Goal: Information Seeking & Learning: Stay updated

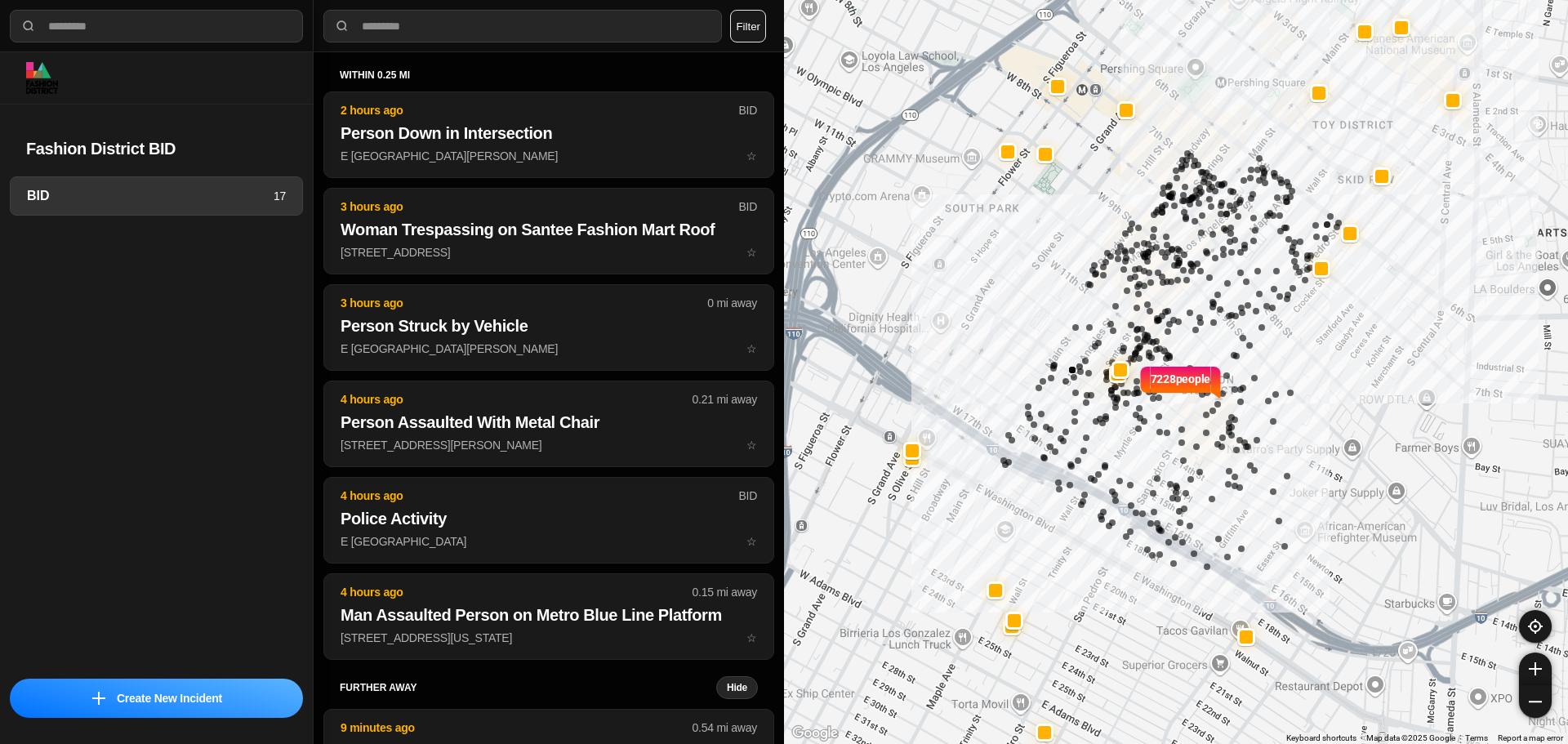
select select "*"
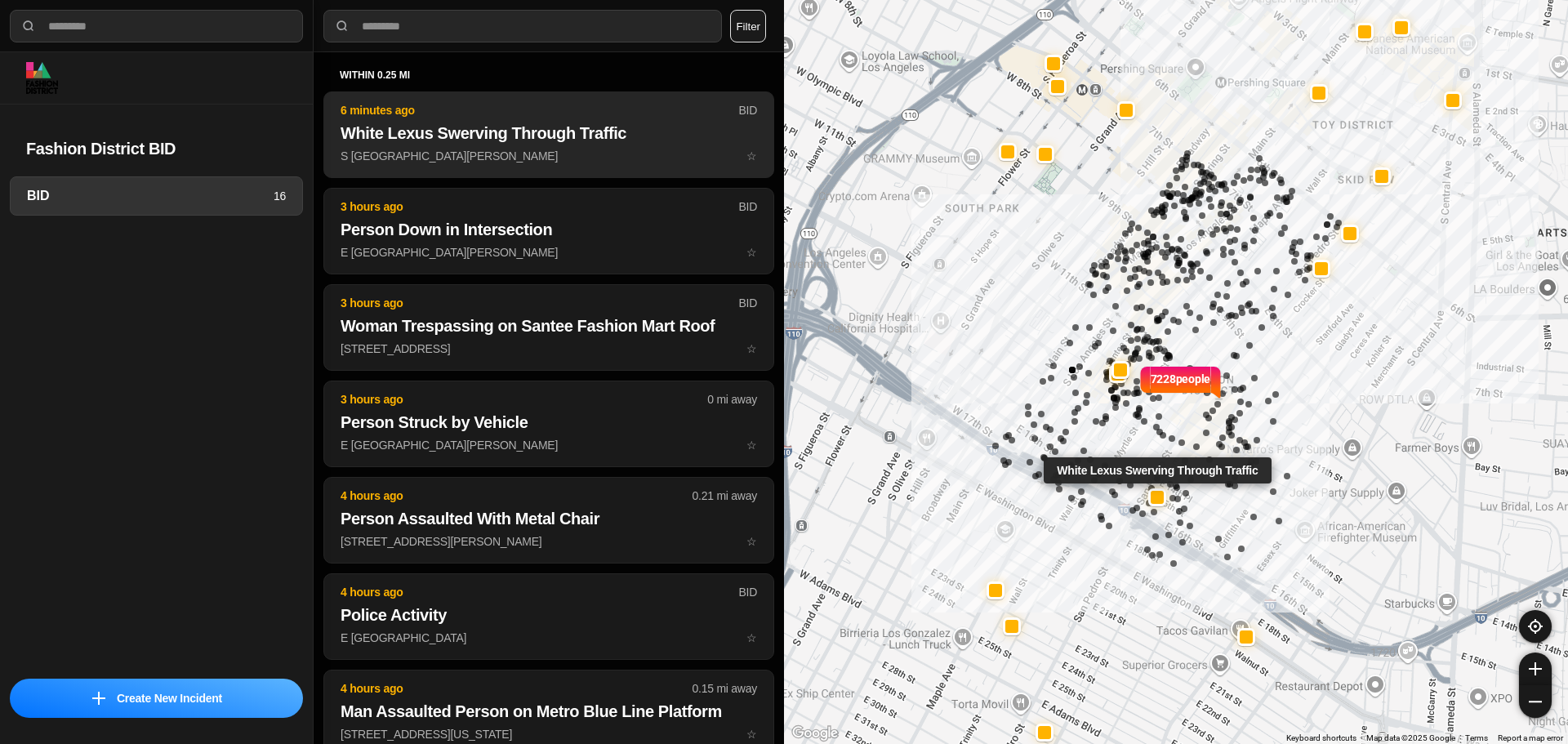
click at [561, 160] on p "S San Pedro St & E 15th St ☆" at bounding box center [548, 156] width 416 height 17
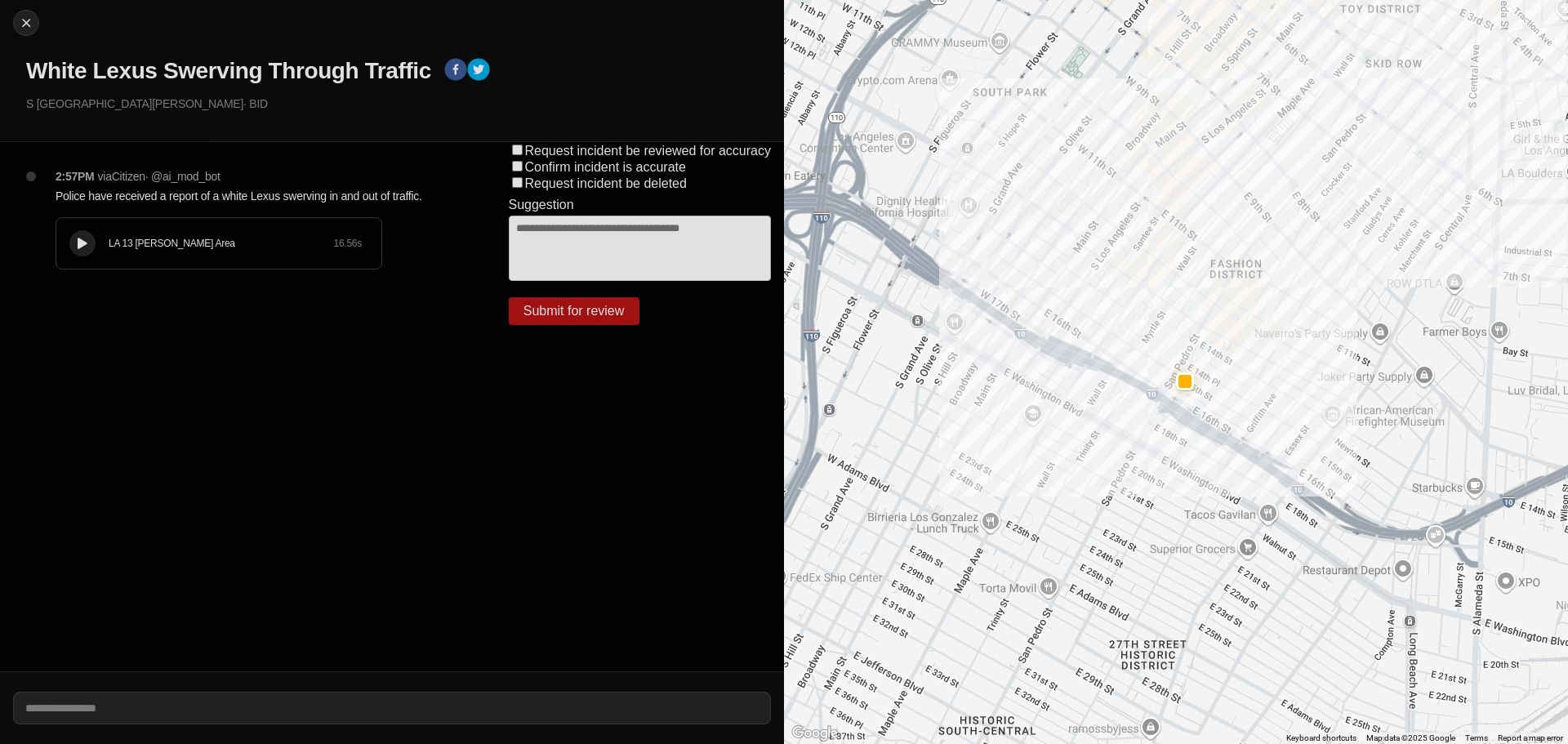
click at [92, 229] on div "LA 13 Newton Area 16.56 s" at bounding box center [219, 243] width 325 height 50
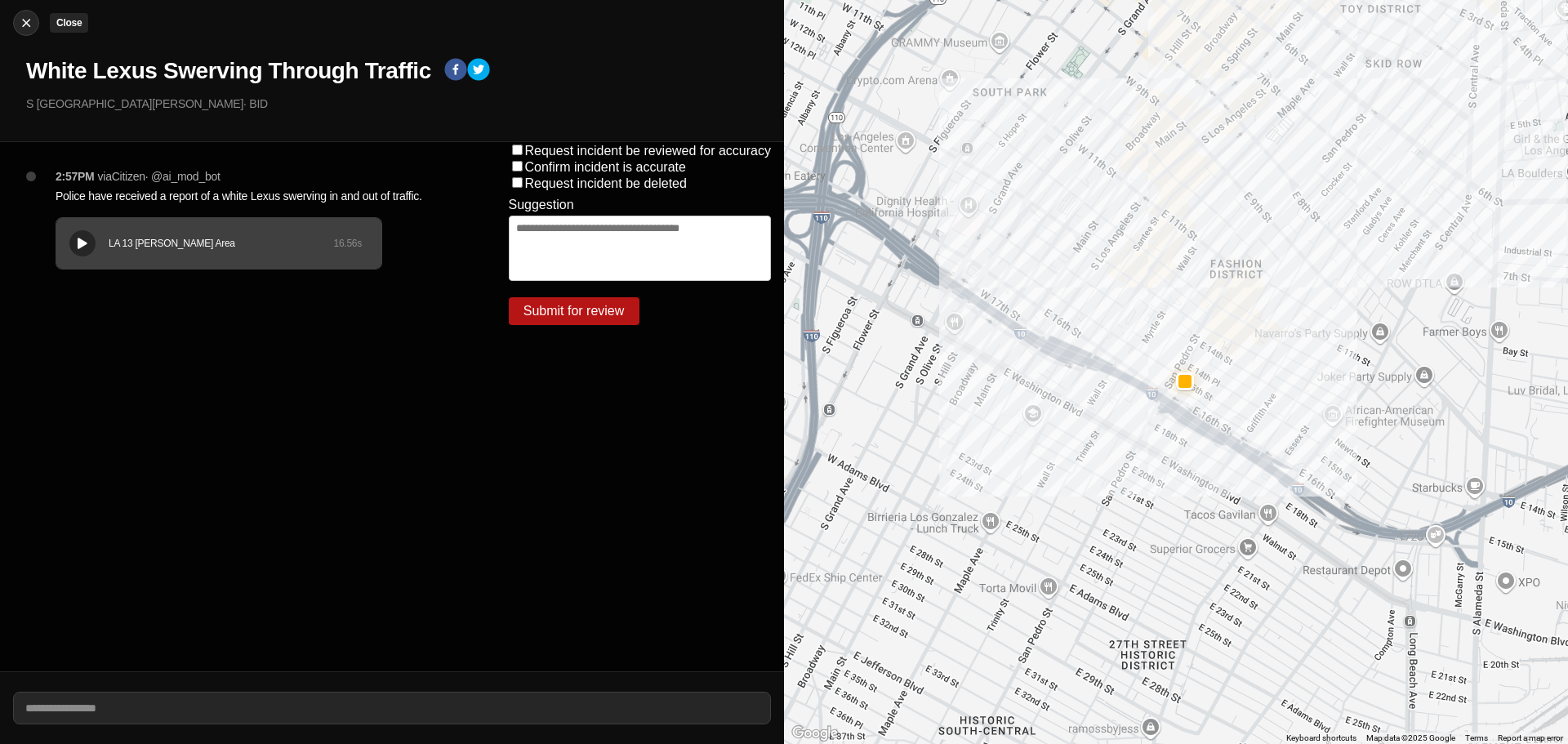
click at [20, 30] on img at bounding box center [26, 23] width 17 height 17
select select "*"
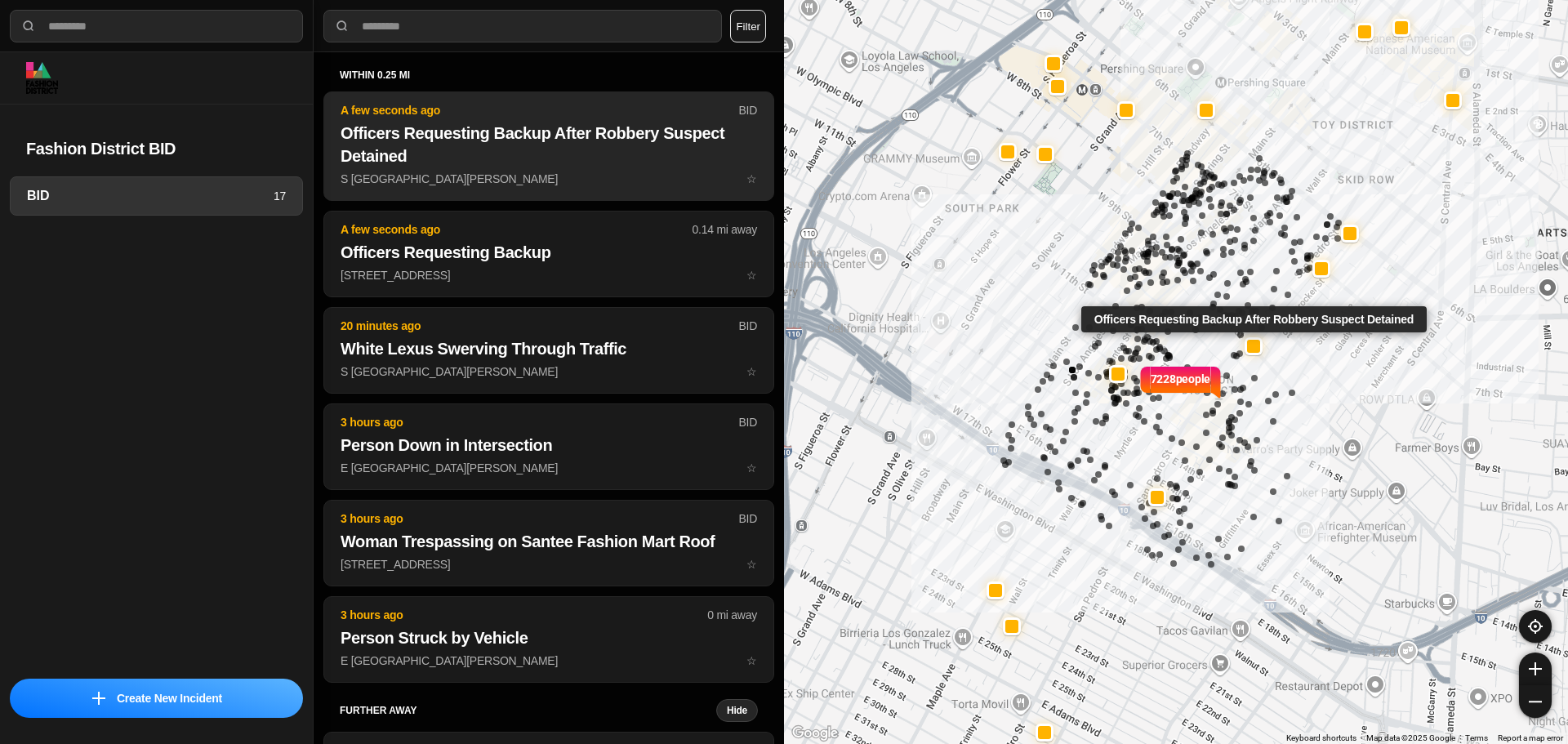
click at [534, 163] on h2 "Officers Requesting Backup After Robbery Suspect Detained" at bounding box center [548, 144] width 416 height 46
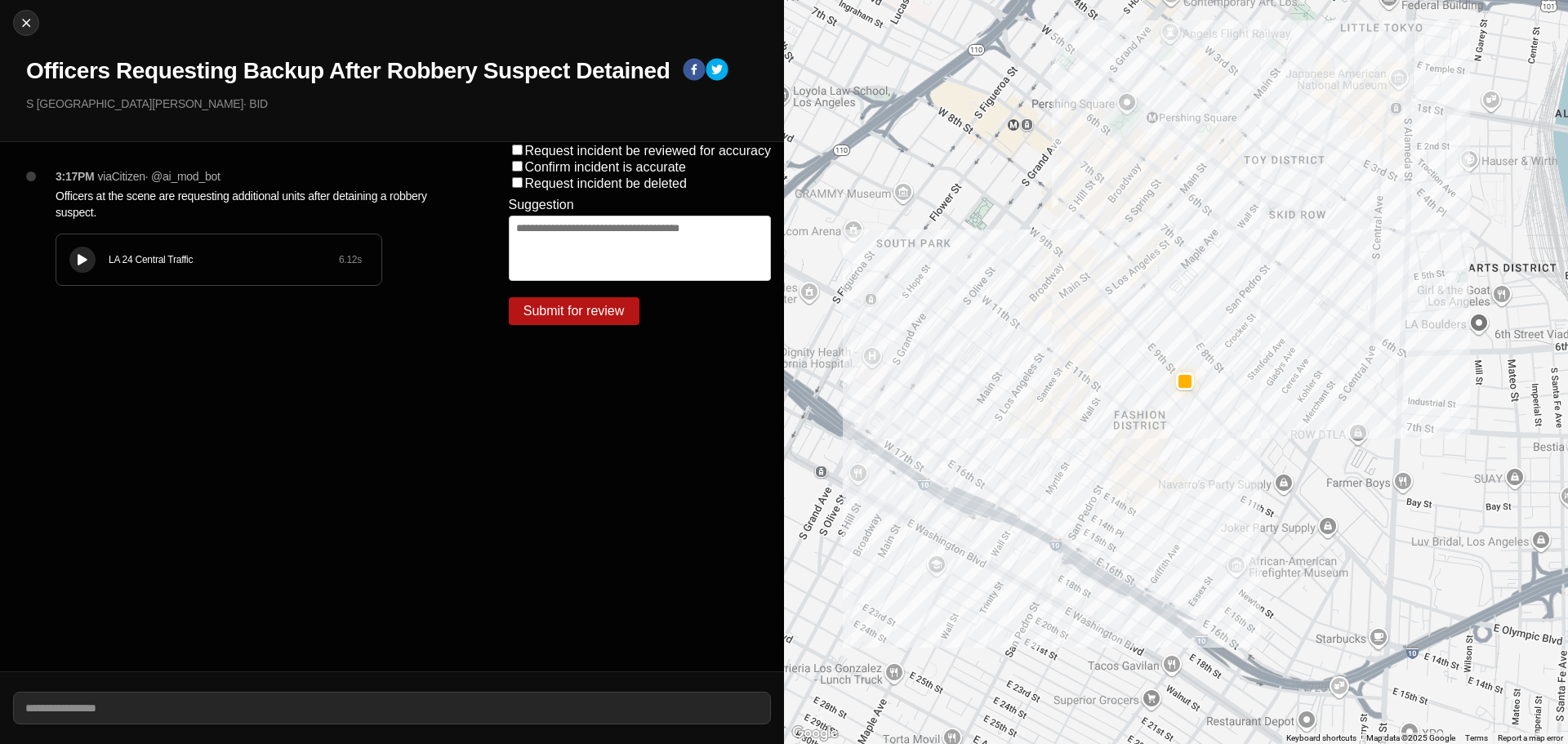
click at [109, 270] on div "LA 24 Central Traffic 6.12 s" at bounding box center [219, 259] width 325 height 50
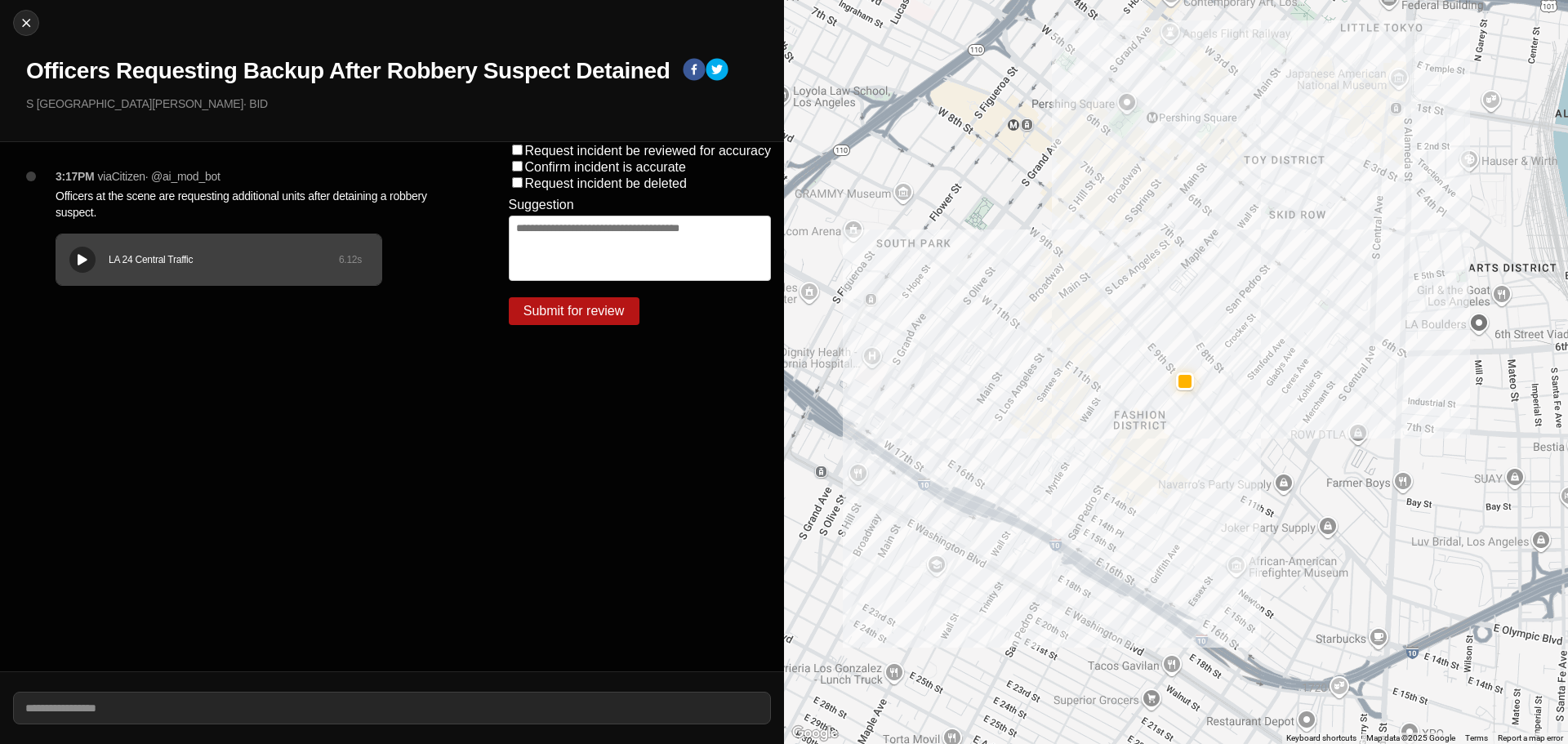
click at [87, 239] on div "LA 24 Central Traffic 6.12 s" at bounding box center [219, 259] width 325 height 50
click at [86, 252] on button at bounding box center [83, 259] width 26 height 26
click at [86, 245] on div "LA 24 Central Traffic 6.12 s" at bounding box center [219, 259] width 325 height 50
click at [81, 263] on icon at bounding box center [82, 260] width 10 height 10
click at [26, 18] on img at bounding box center [26, 23] width 17 height 17
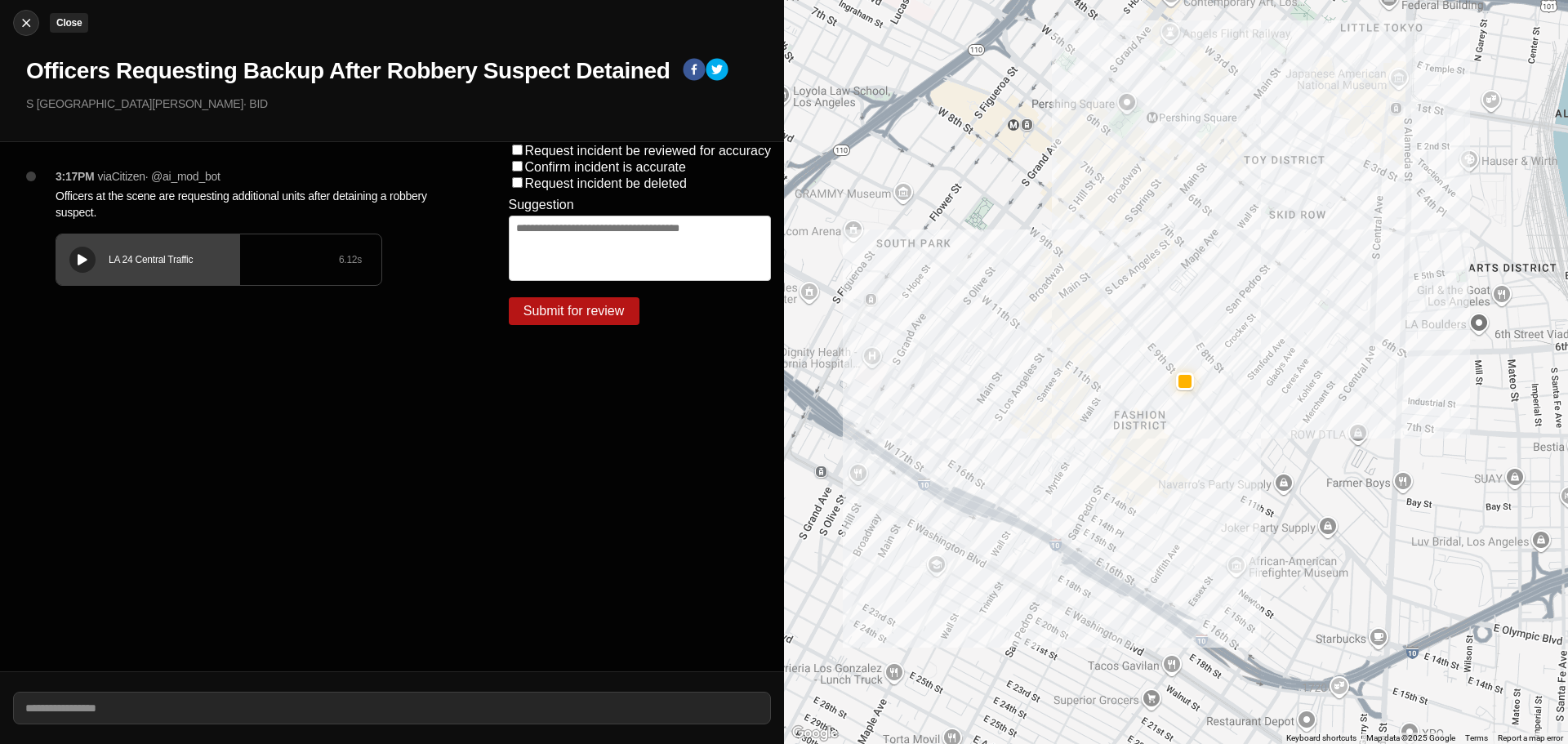
select select "*"
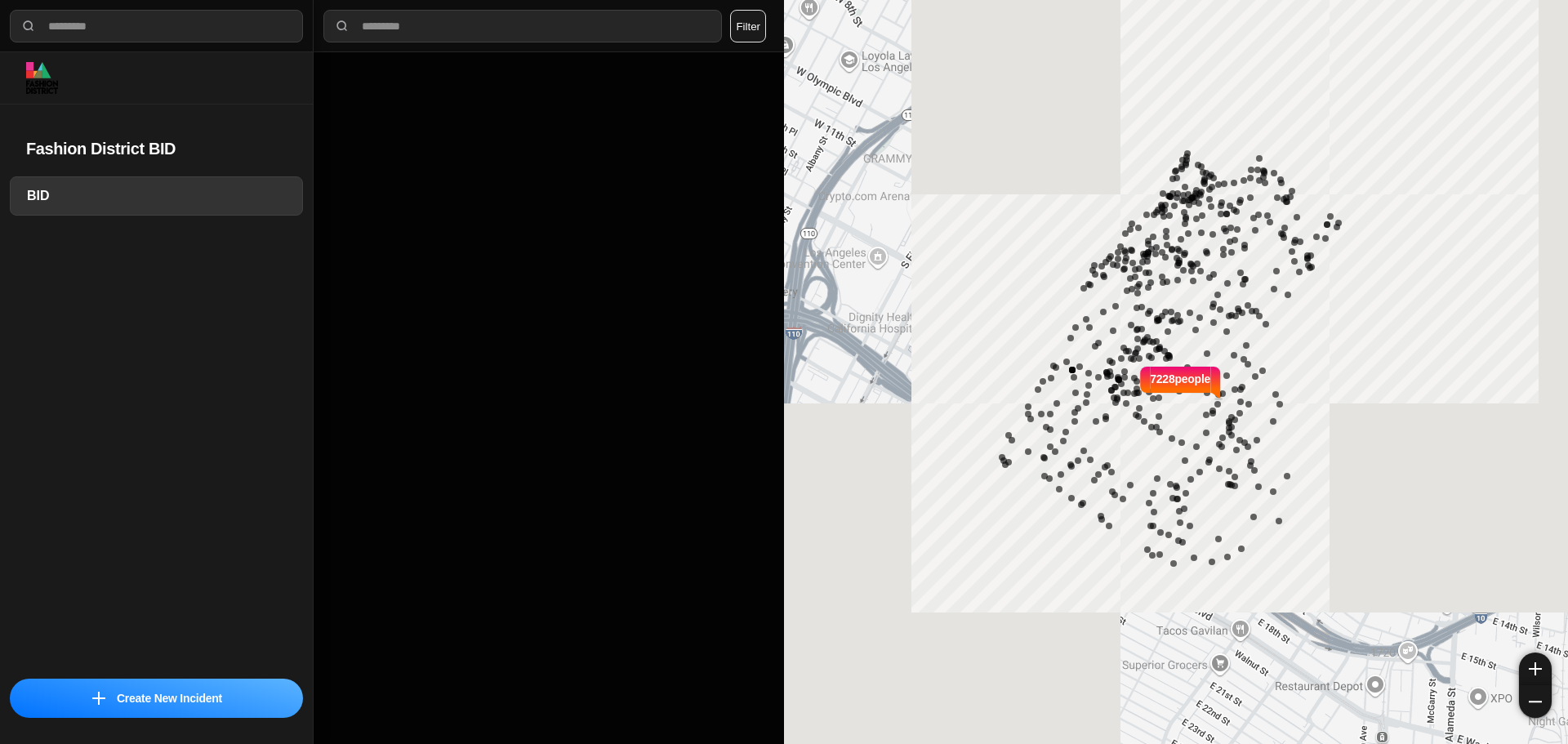
select select "*"
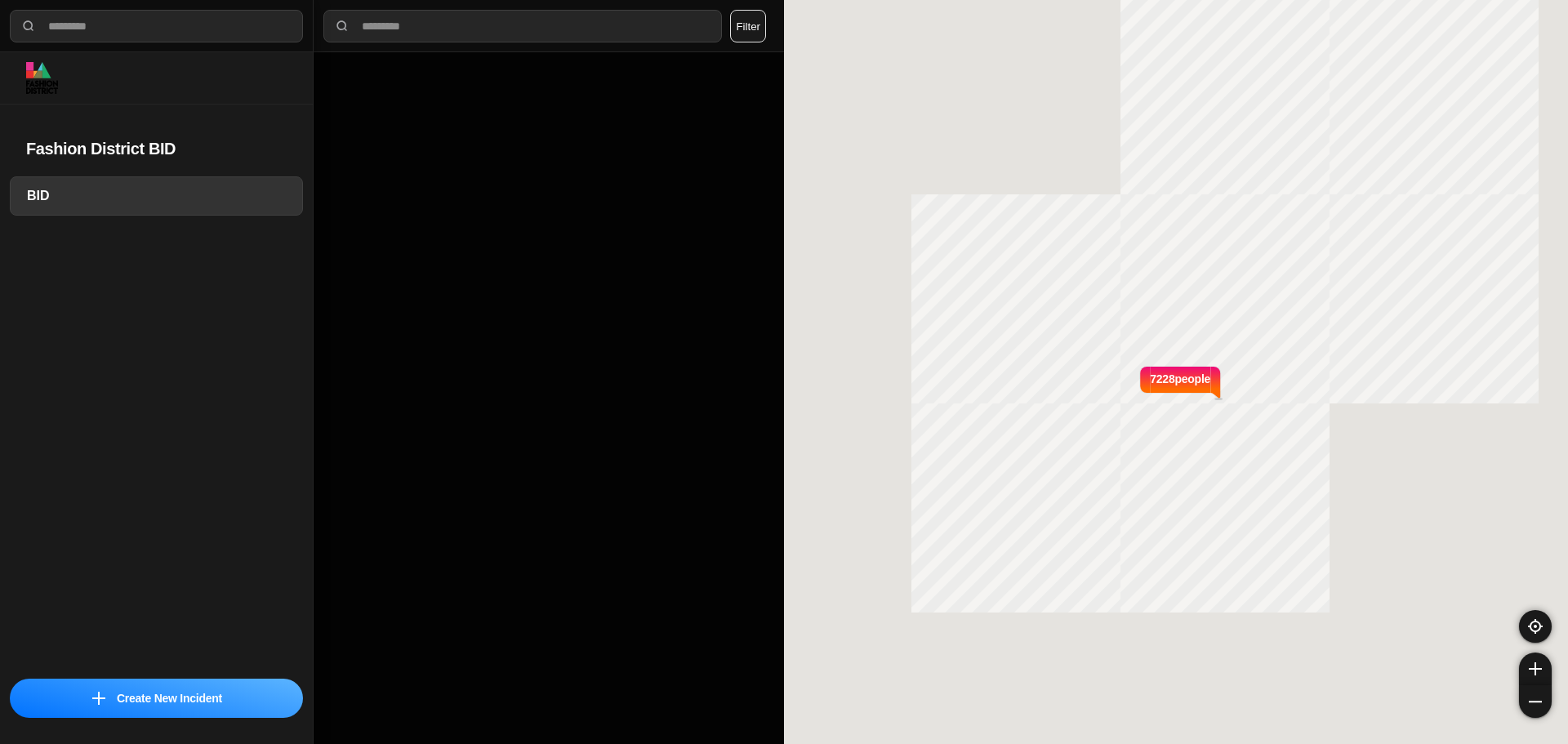
select select "*"
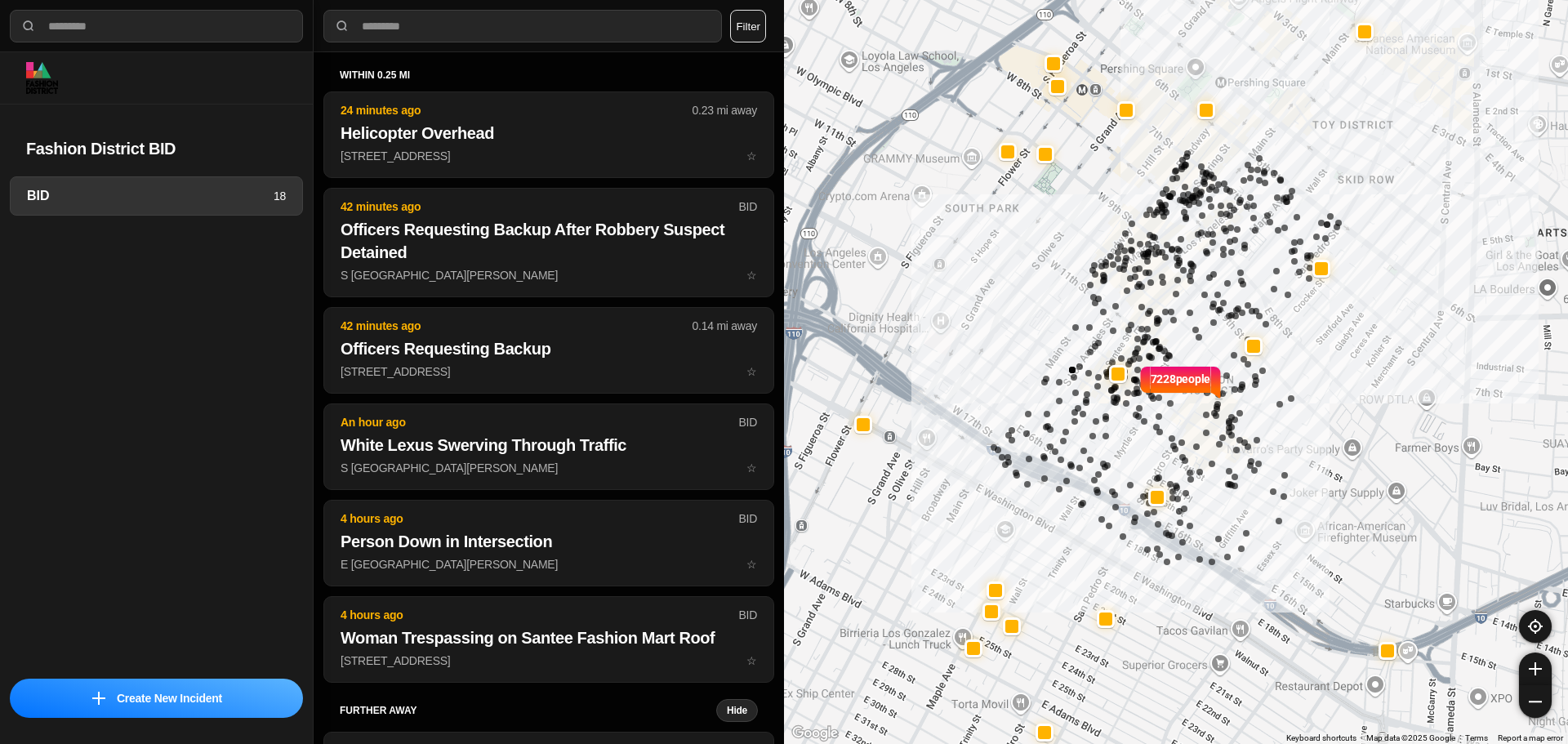
select select "*"
